Goal: Task Accomplishment & Management: Manage account settings

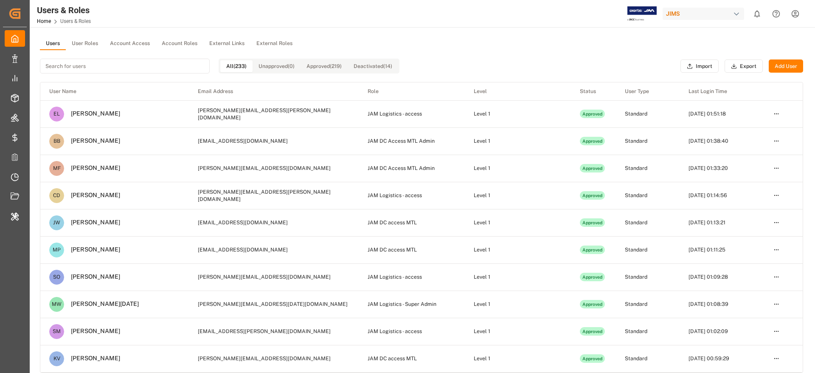
click at [682, 13] on div "JIMS" at bounding box center [704, 14] width 82 height 12
click at [181, 65] on html "Created by potrace 1.15, written by Peter Selinger 2001-2017 Created by potrace…" at bounding box center [407, 186] width 815 height 373
click at [88, 67] on input at bounding box center [125, 66] width 170 height 15
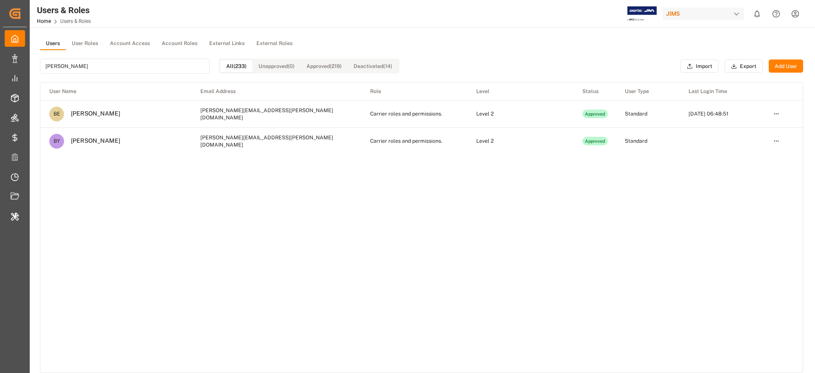
click at [690, 19] on div "JIMS" at bounding box center [704, 14] width 82 height 12
type input "britt"
type input "evonik i"
click at [680, 59] on span "EvonikIn-6LLN" at bounding box center [687, 62] width 56 height 8
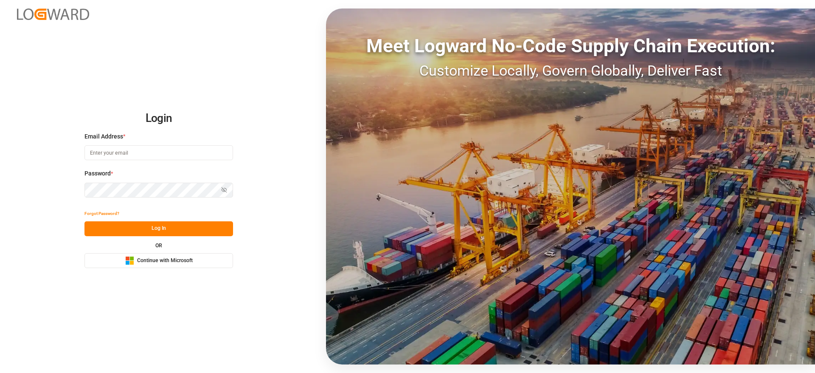
click at [163, 267] on button "Microsoft Logo Continue with Microsoft" at bounding box center [158, 260] width 149 height 15
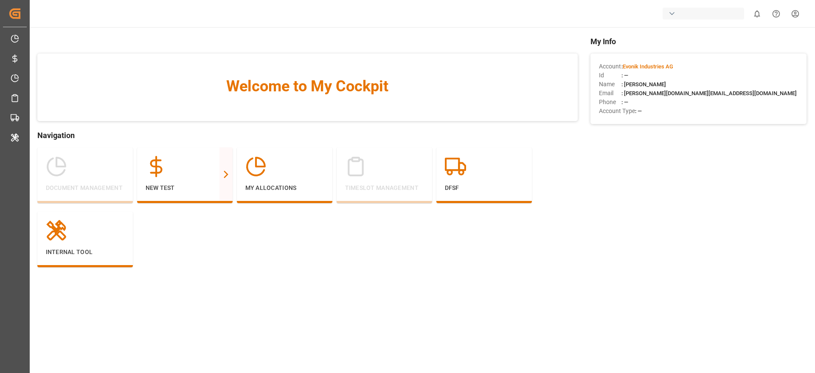
click at [802, 15] on html "Created by potrace 1.15, written by [PERSON_NAME] [DATE]-[DATE] Created by potr…" at bounding box center [407, 186] width 815 height 373
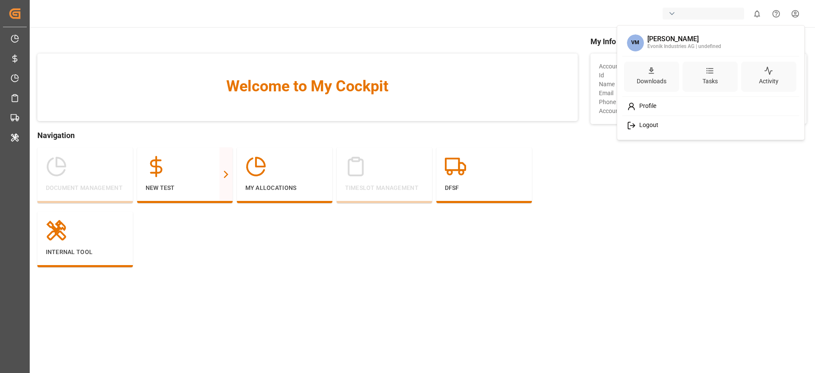
click at [683, 127] on div "Logout" at bounding box center [711, 126] width 174 height 16
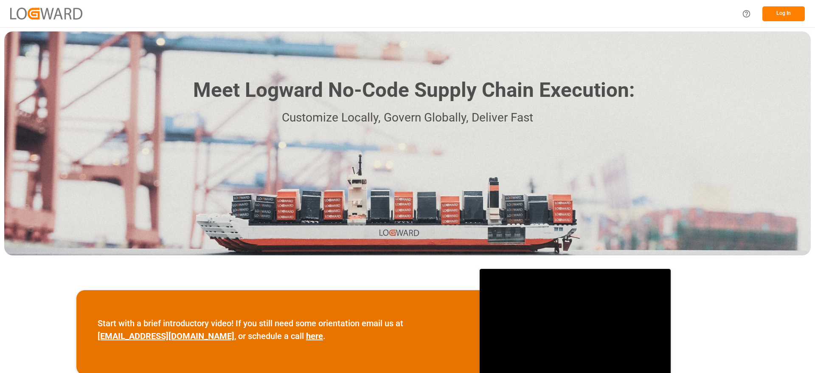
click at [784, 17] on button "Log In" at bounding box center [784, 13] width 42 height 15
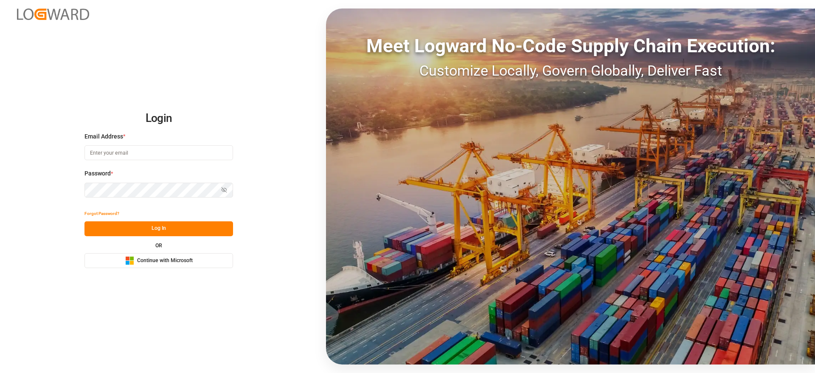
click at [147, 265] on button "Microsoft Logo Continue with Microsoft" at bounding box center [158, 260] width 149 height 15
